Goal: Task Accomplishment & Management: Complete application form

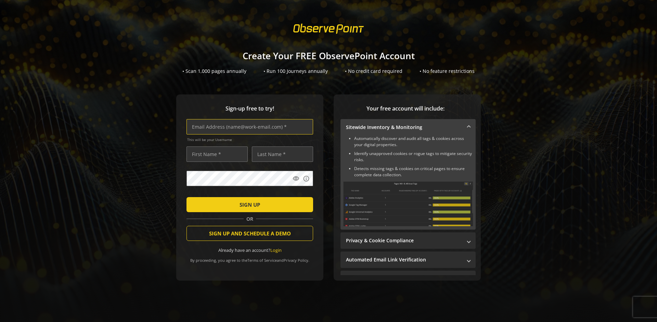
click at [248, 127] on input "text" at bounding box center [250, 126] width 127 height 15
type input "[EMAIL_ADDRESS][DOMAIN_NAME]"
click at [215, 154] on input "text" at bounding box center [217, 154] width 61 height 15
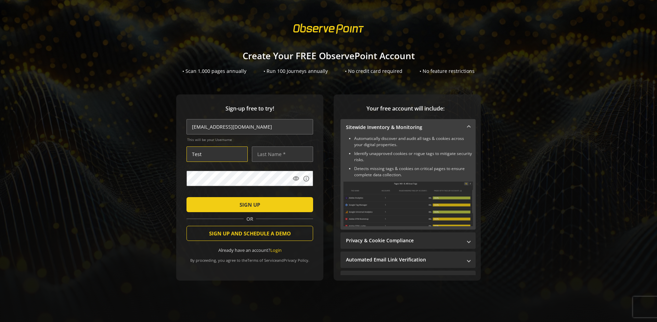
type input "Test"
click at [281, 154] on input "text" at bounding box center [282, 154] width 61 height 15
type input "User"
click at [248, 204] on span "SIGN UP" at bounding box center [250, 205] width 21 height 12
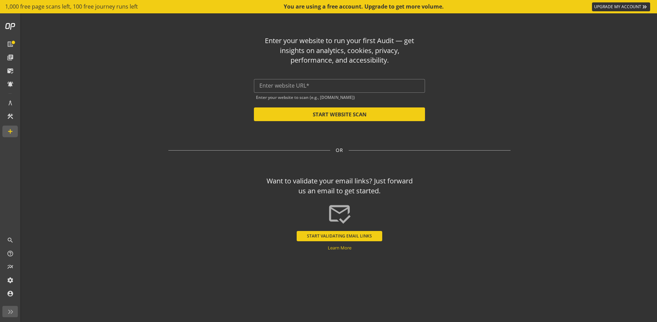
click at [340, 86] on input "text" at bounding box center [339, 86] width 160 height 7
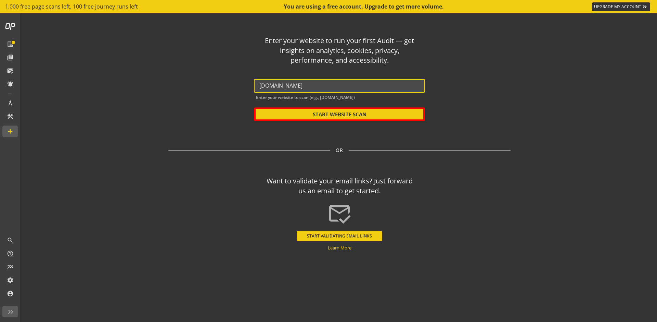
click at [340, 114] on button "START WEBSITE SCAN" at bounding box center [339, 114] width 171 height 14
type input "[URL][DOMAIN_NAME]"
